Goal: Task Accomplishment & Management: Use online tool/utility

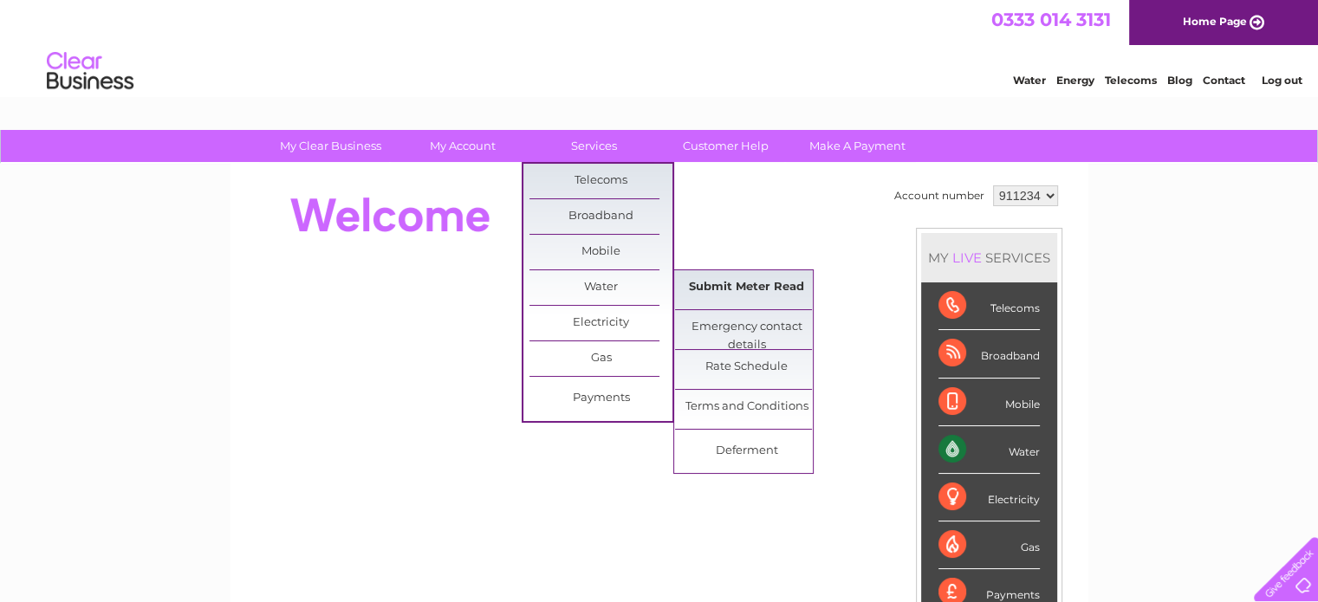
click at [721, 285] on link "Submit Meter Read" at bounding box center [746, 287] width 143 height 35
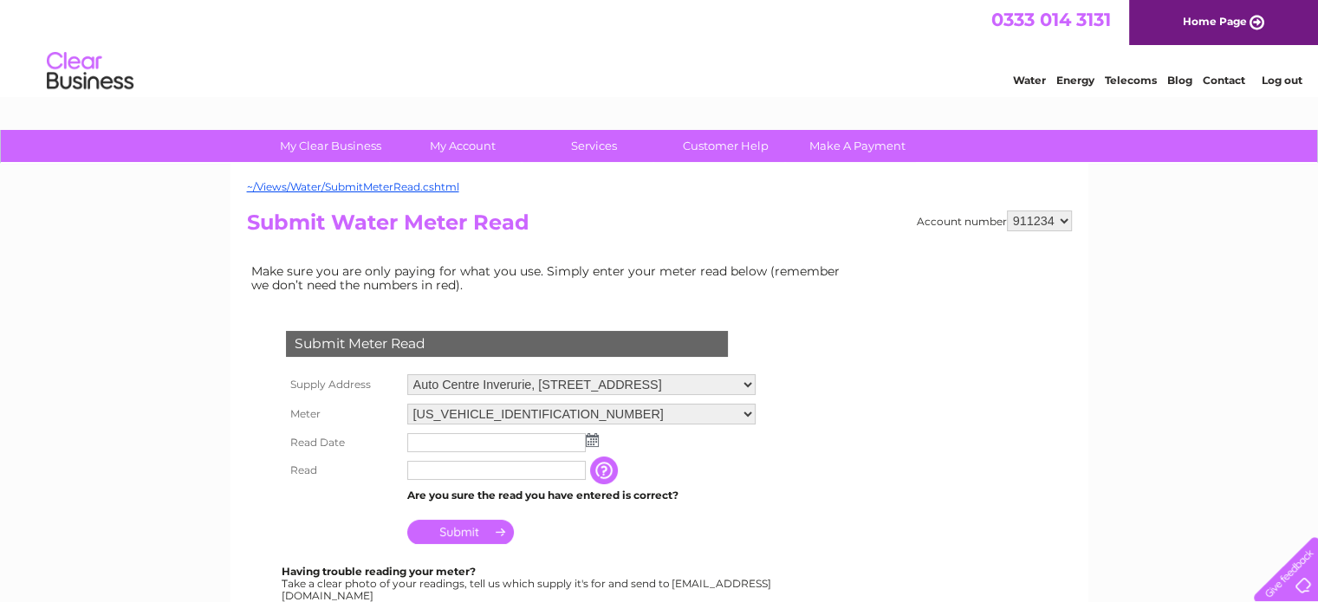
click at [587, 444] on img at bounding box center [592, 440] width 13 height 14
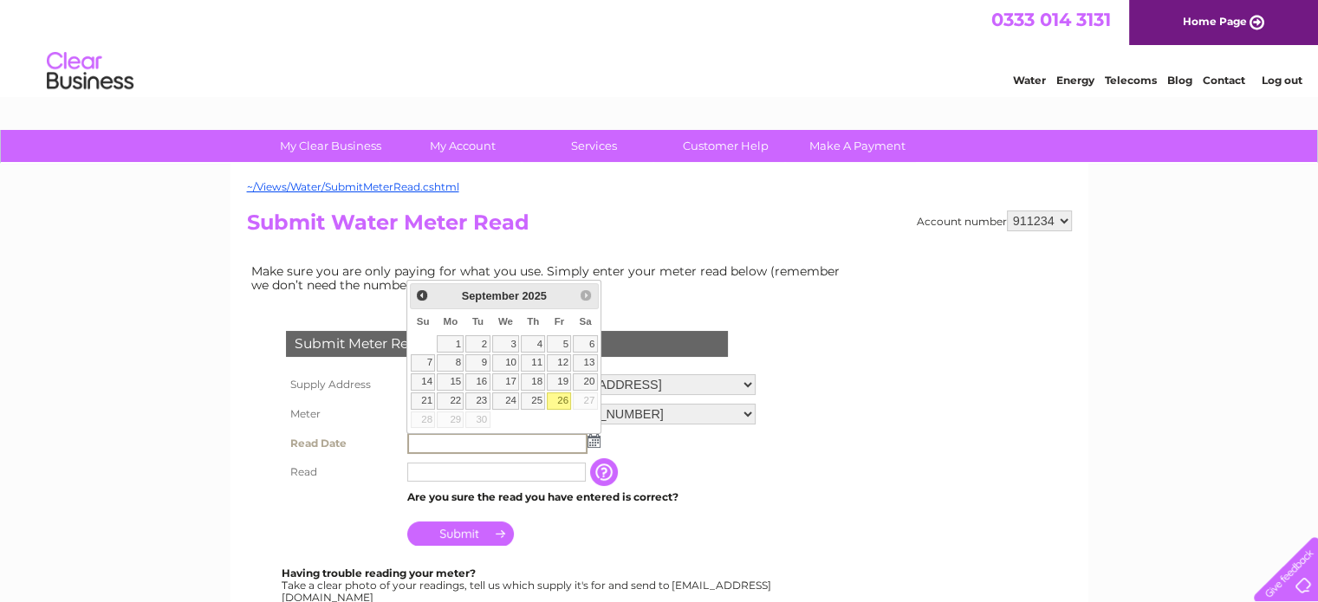
click at [565, 395] on link "26" at bounding box center [559, 401] width 24 height 17
type input "2025/09/26"
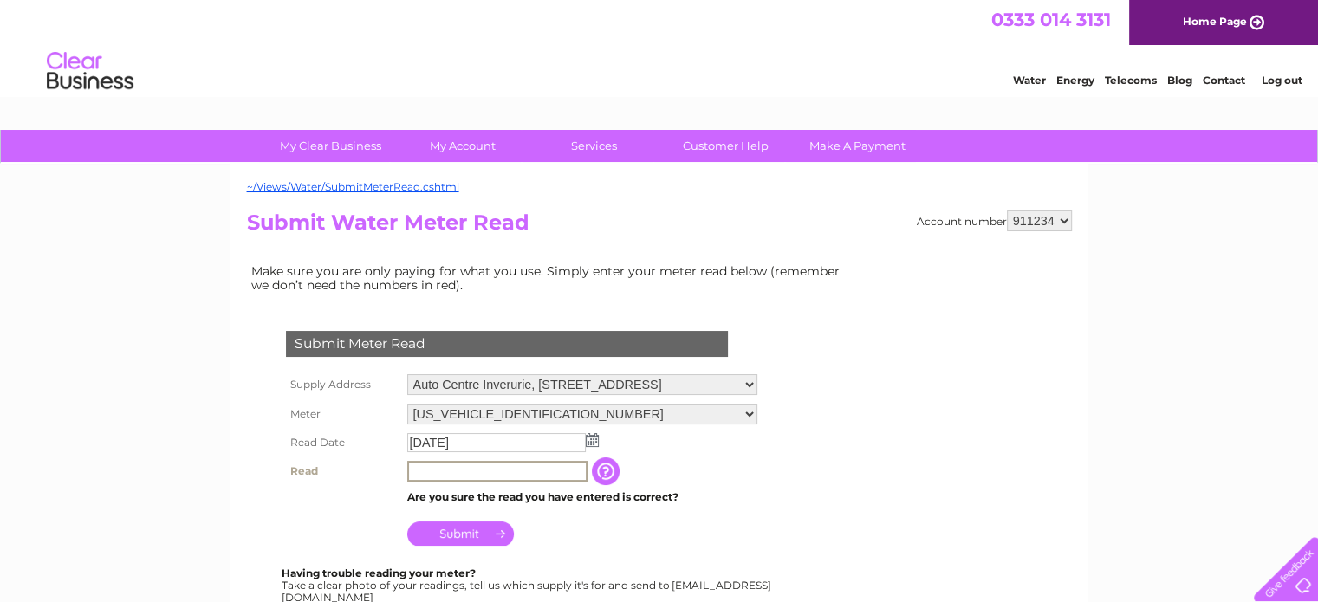
click at [496, 469] on input "text" at bounding box center [497, 471] width 180 height 21
click at [457, 535] on input "Submit" at bounding box center [460, 534] width 107 height 24
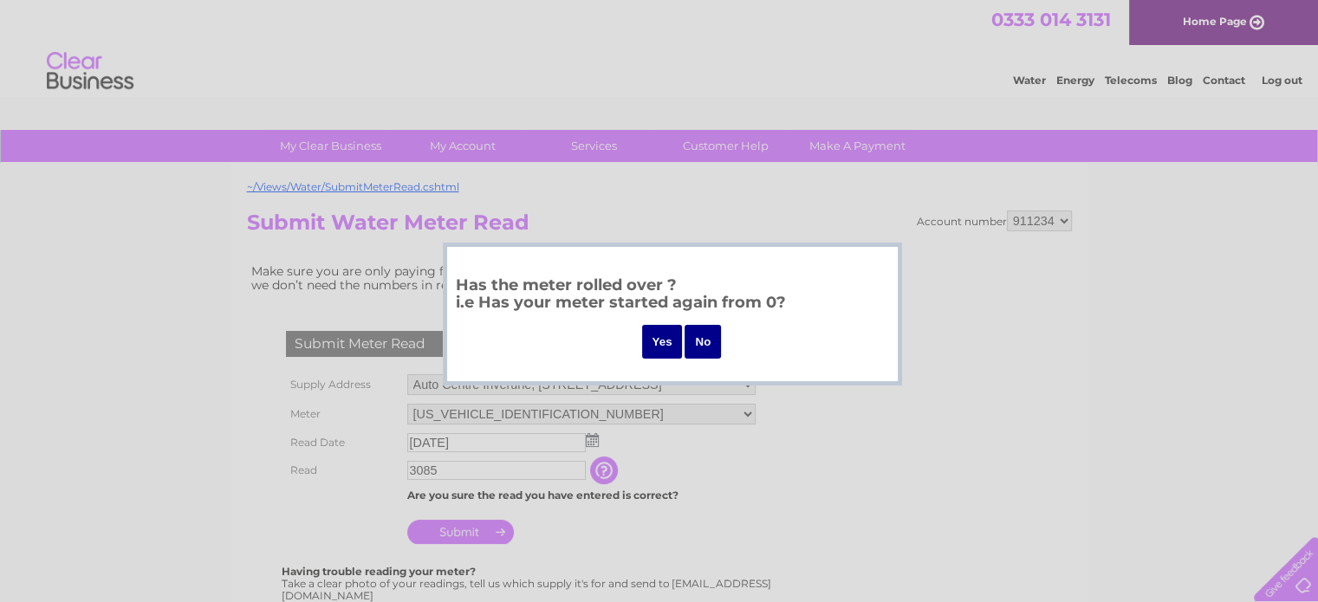
click at [714, 338] on input "No" at bounding box center [703, 342] width 36 height 34
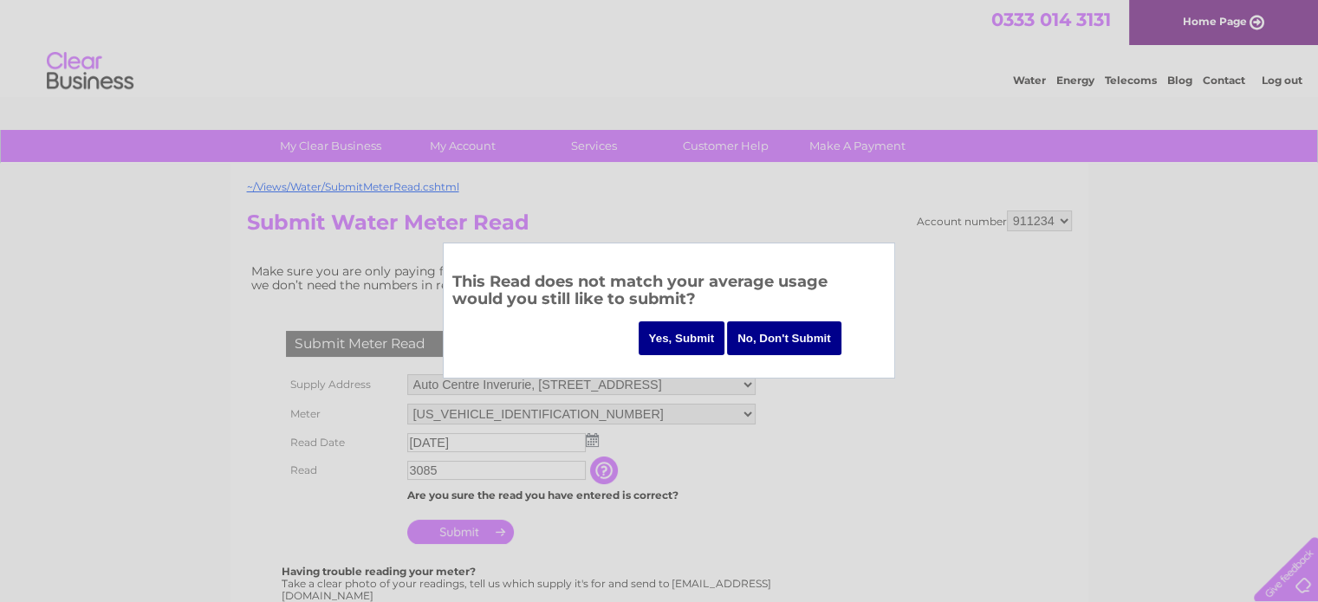
click at [779, 340] on input "No, Don't Submit" at bounding box center [784, 338] width 114 height 34
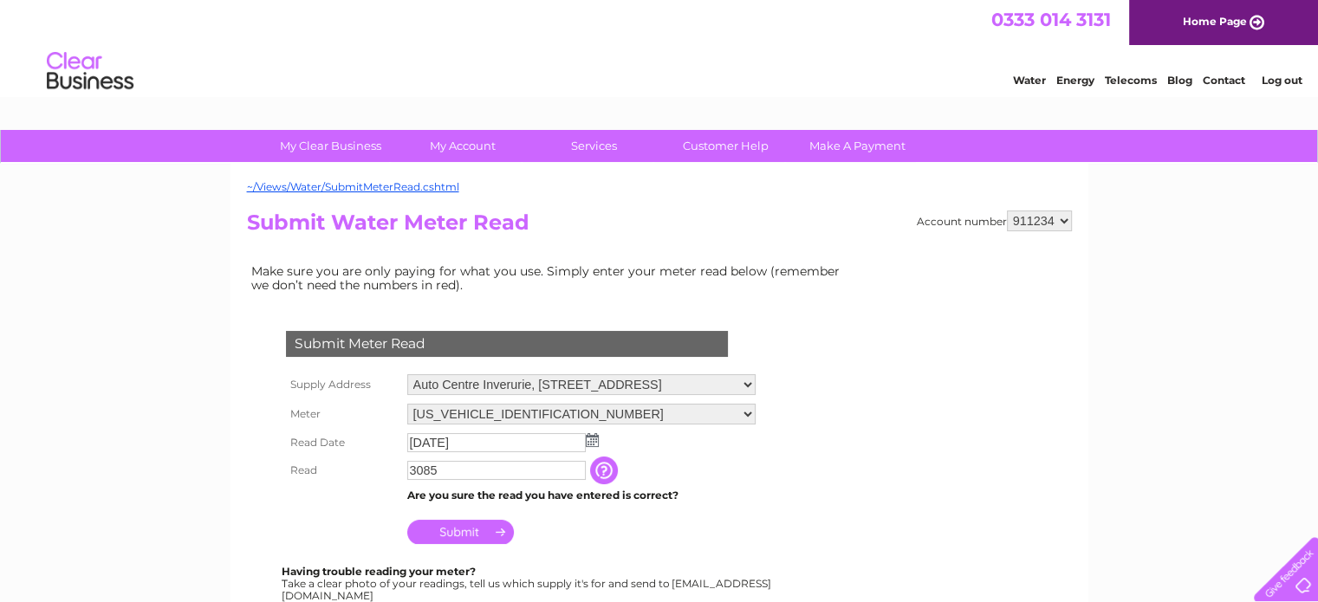
click at [551, 474] on input "3085" at bounding box center [496, 470] width 178 height 19
type input "3"
click at [541, 464] on input "text" at bounding box center [497, 471] width 180 height 21
type input "3187"
click at [457, 540] on input "Submit" at bounding box center [460, 534] width 107 height 24
